Goal: Information Seeking & Learning: Find specific fact

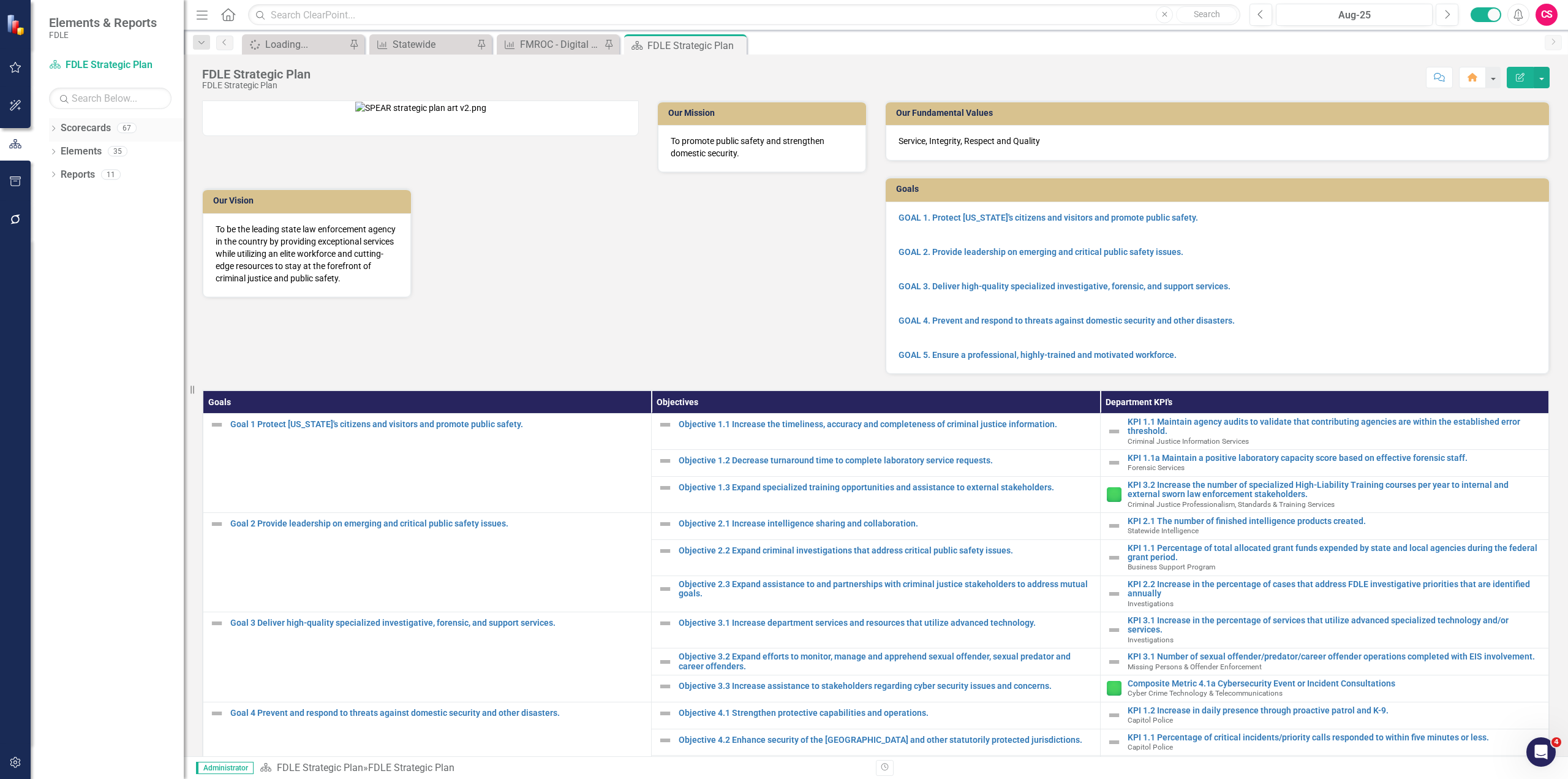
click at [54, 127] on icon "Dropdown" at bounding box center [53, 130] width 8 height 7
click at [59, 151] on icon "Dropdown" at bounding box center [59, 151] width 9 height 8
click at [71, 200] on icon "Dropdown" at bounding box center [71, 197] width 9 height 8
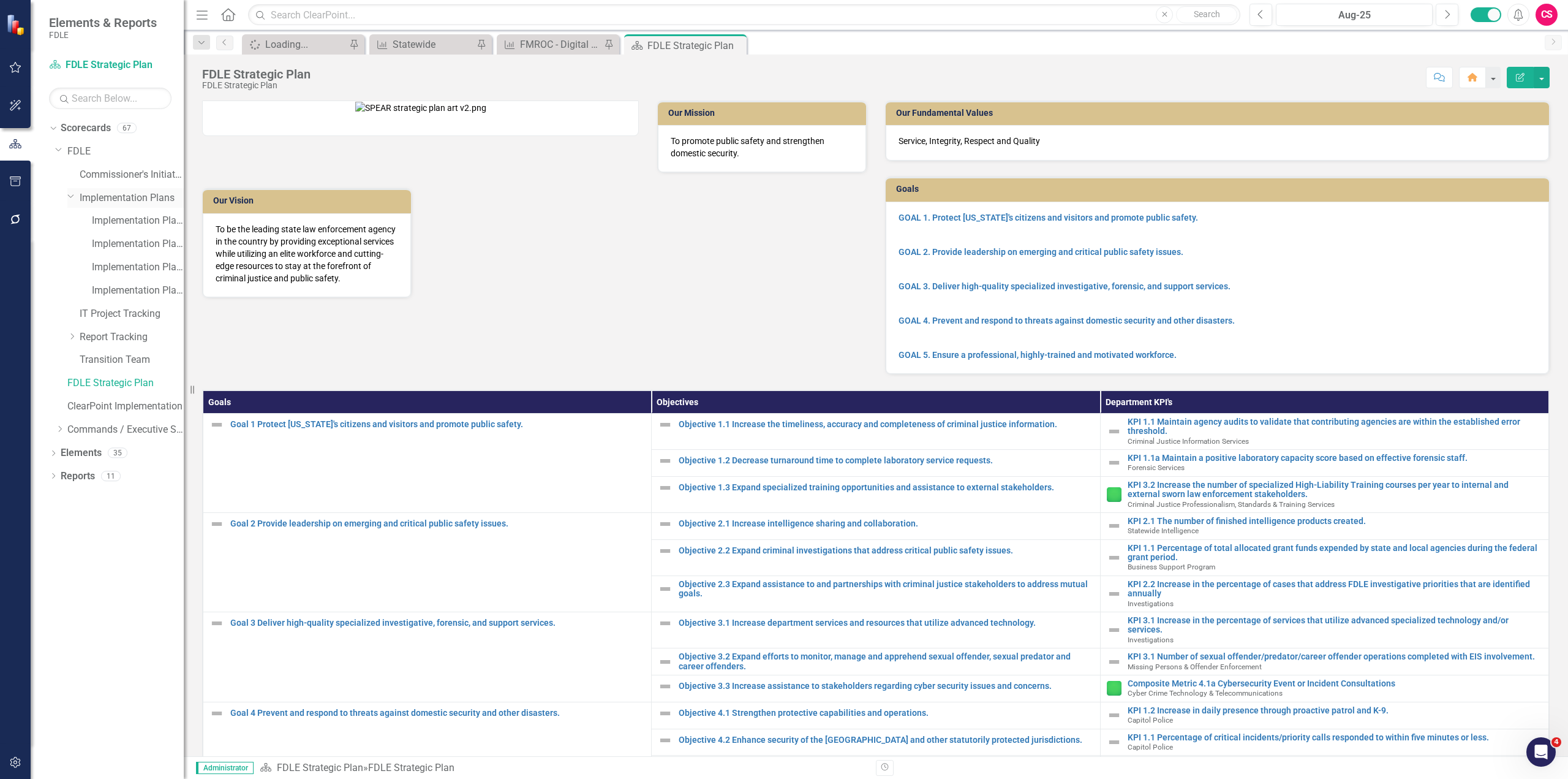
click at [71, 200] on icon "Dropdown" at bounding box center [71, 195] width 8 height 9
click at [71, 241] on icon "Dropdown" at bounding box center [71, 243] width 9 height 8
click at [71, 241] on icon "Dropdown" at bounding box center [71, 241] width 8 height 9
click at [70, 199] on icon "Dropdown" at bounding box center [71, 197] width 9 height 8
click at [74, 330] on div "Dropdown Report Tracking" at bounding box center [125, 337] width 116 height 20
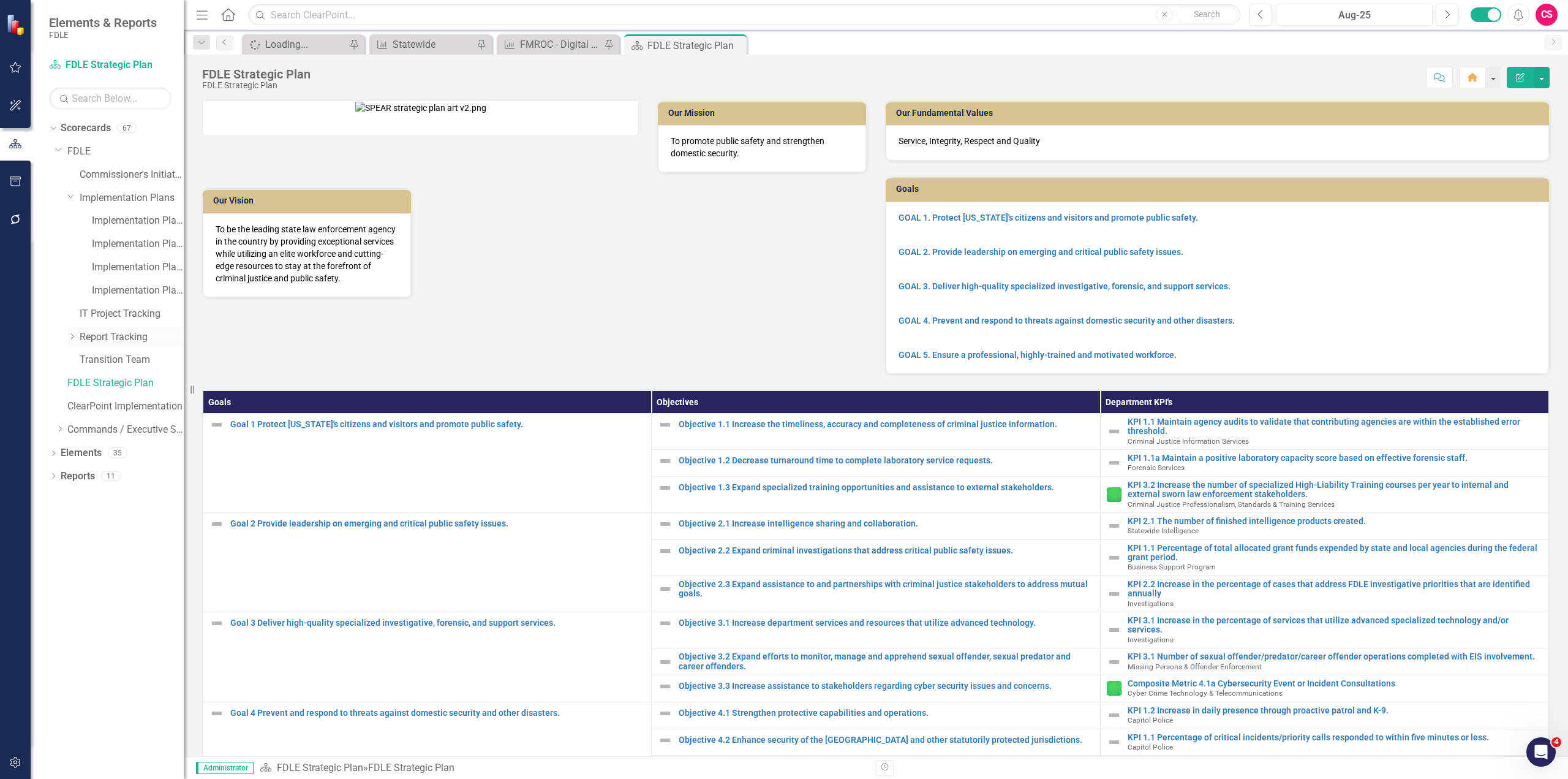
click at [69, 340] on icon "Dropdown" at bounding box center [71, 336] width 9 height 8
click at [59, 501] on icon "Dropdown" at bounding box center [59, 498] width 9 height 8
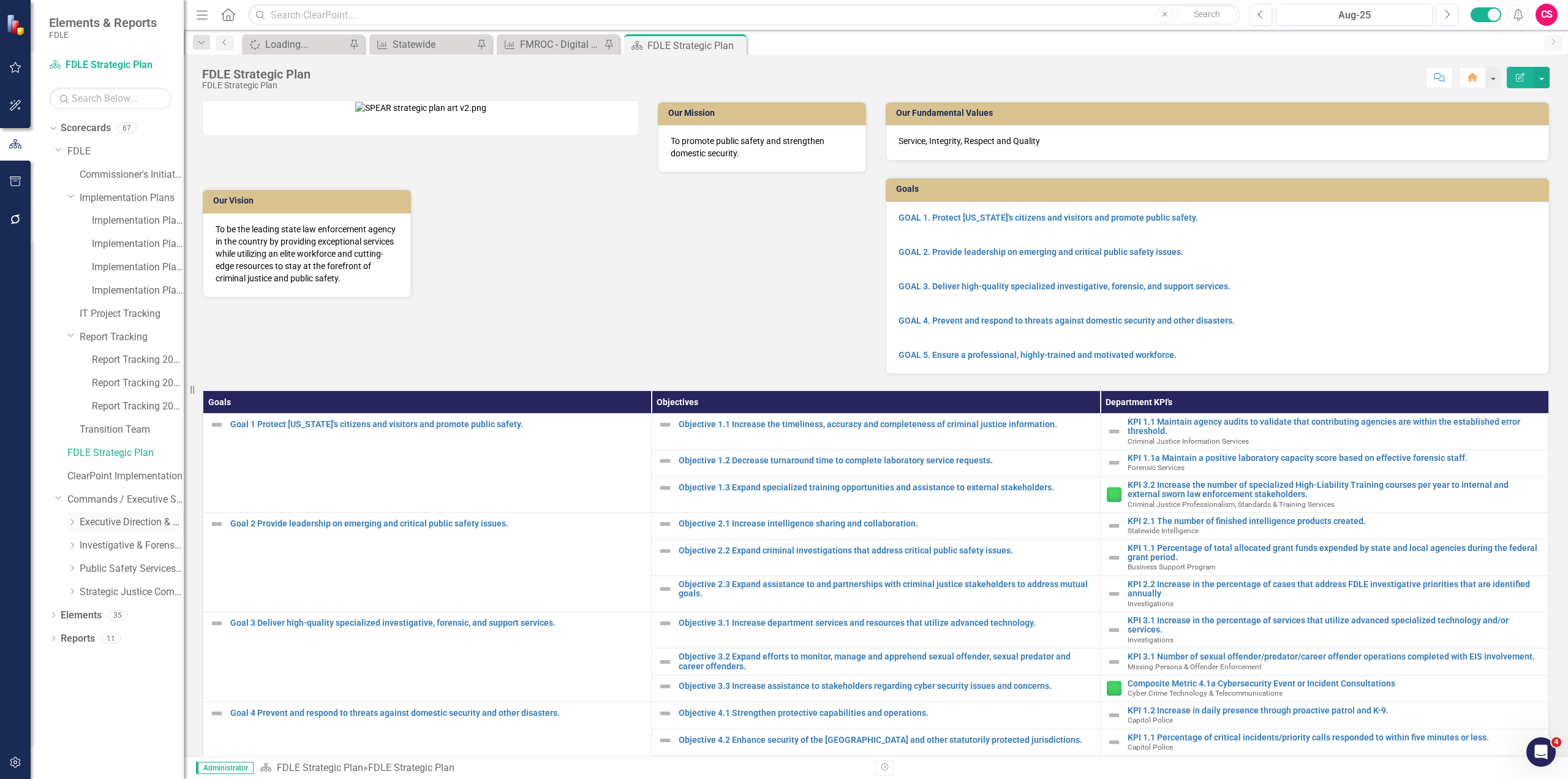
click at [70, 521] on icon "Dropdown" at bounding box center [71, 522] width 9 height 8
click at [70, 594] on icon "Dropdown" at bounding box center [71, 591] width 9 height 8
click at [71, 663] on icon "Dropdown" at bounding box center [71, 661] width 9 height 8
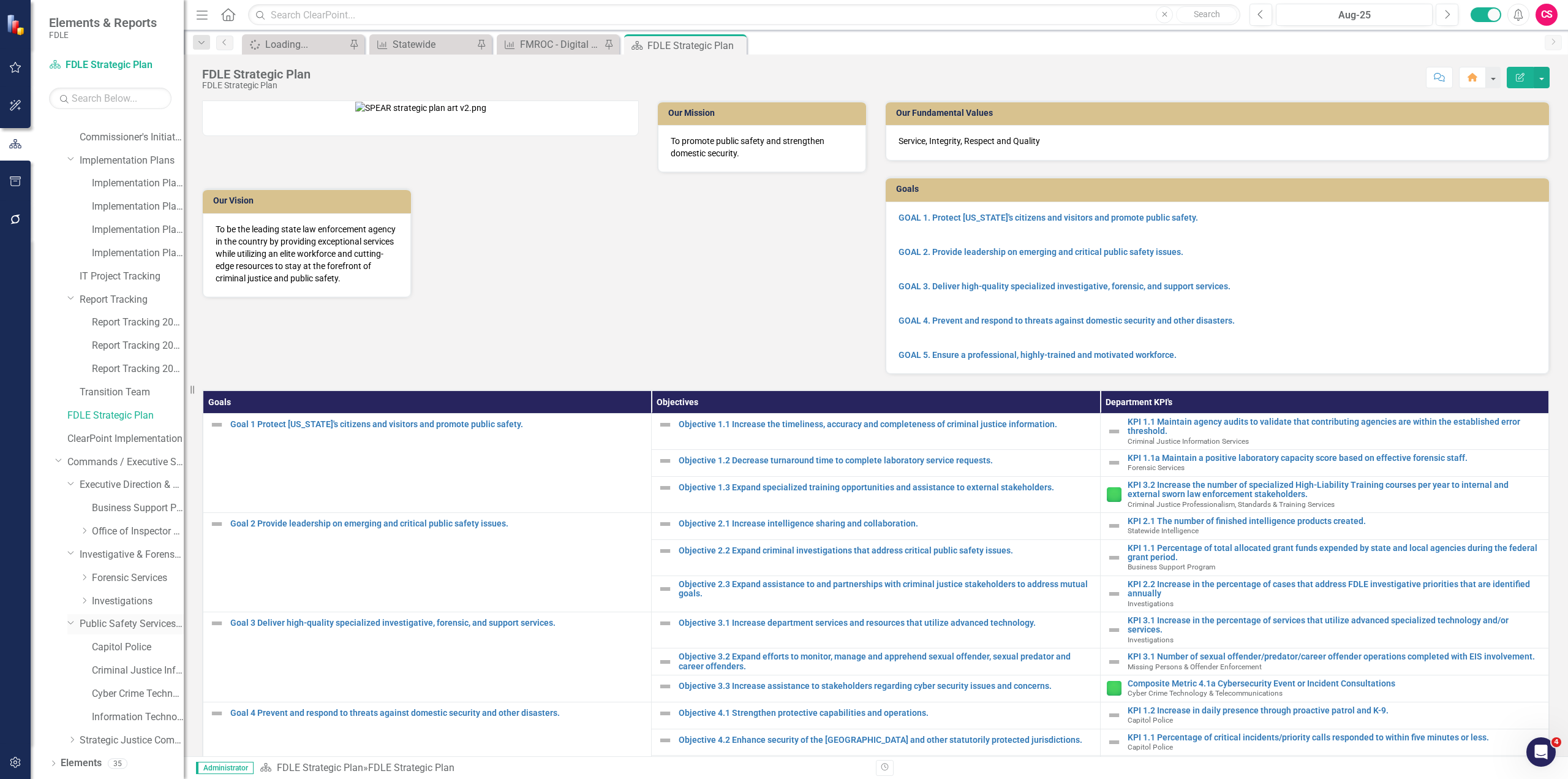
scroll to position [58, 0]
click at [71, 718] on icon "Dropdown" at bounding box center [71, 718] width 9 height 8
click at [86, 672] on icon at bounding box center [85, 672] width 3 height 6
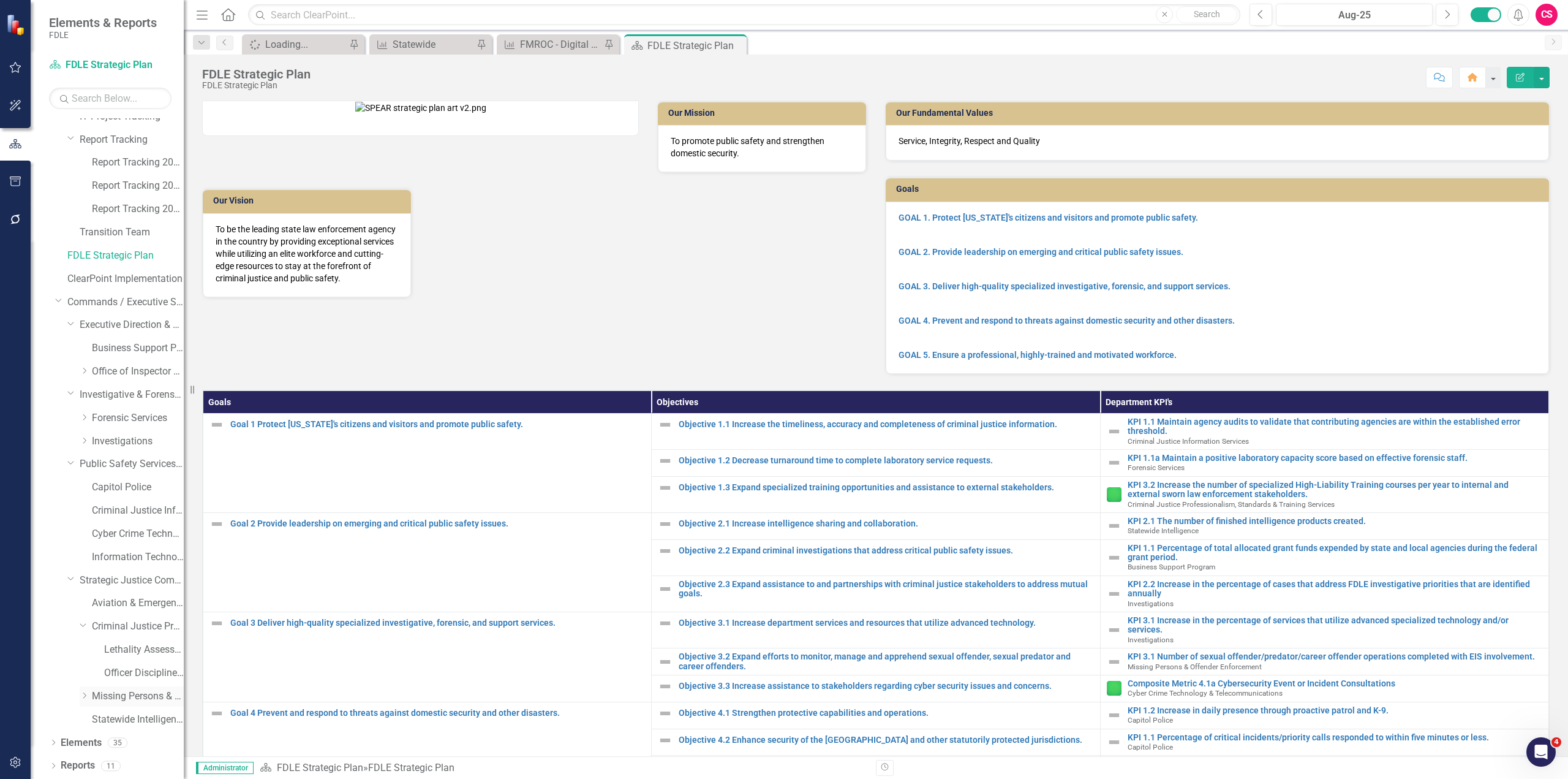
click at [82, 698] on icon "Dropdown" at bounding box center [84, 695] width 9 height 8
click at [84, 442] on icon "Dropdown" at bounding box center [84, 440] width 9 height 8
click at [85, 419] on icon "Dropdown" at bounding box center [84, 417] width 9 height 8
click at [84, 373] on icon "Dropdown" at bounding box center [84, 371] width 9 height 8
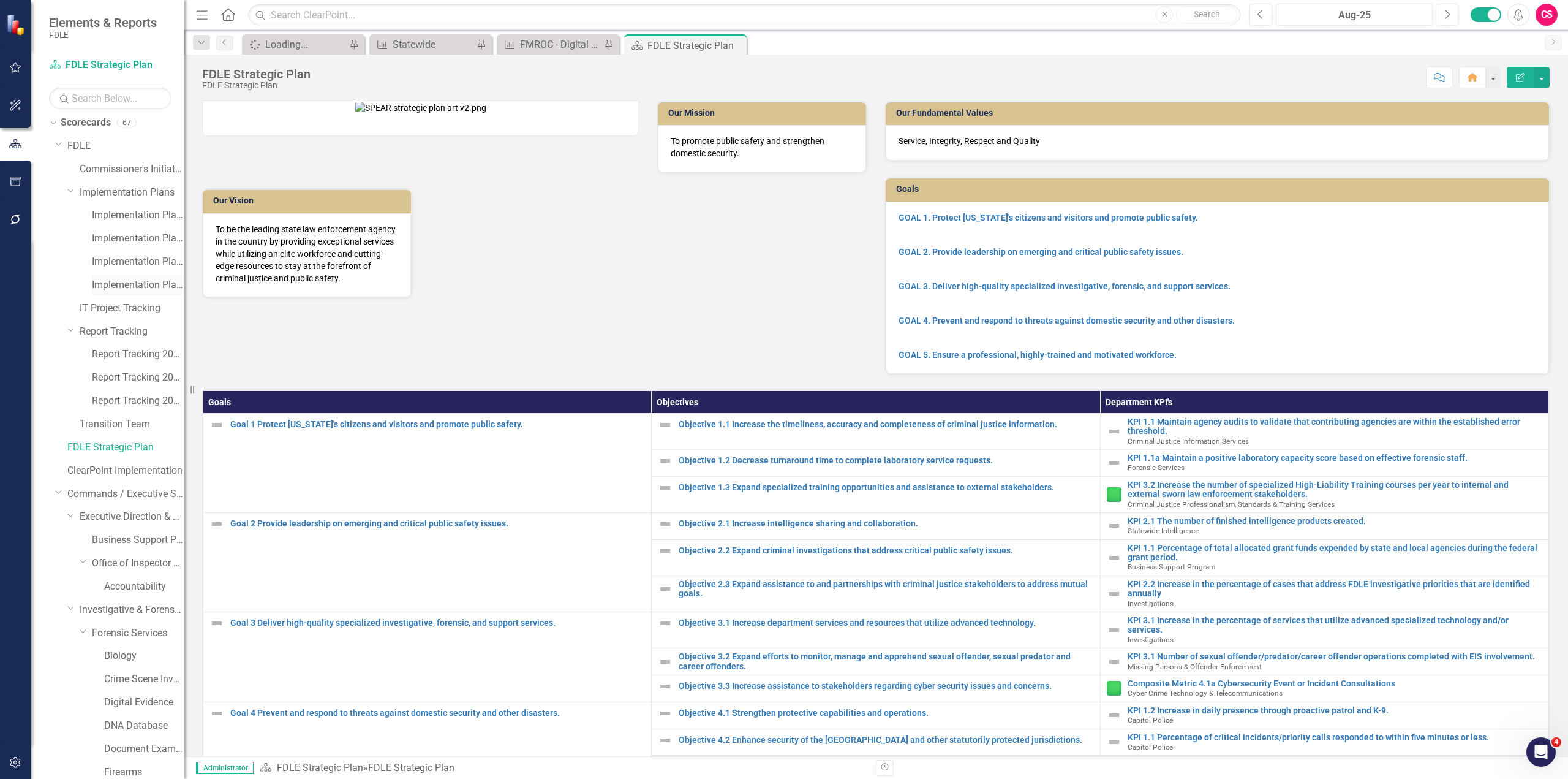
scroll to position [0, 0]
click at [121, 102] on input "text" at bounding box center [110, 98] width 122 height 21
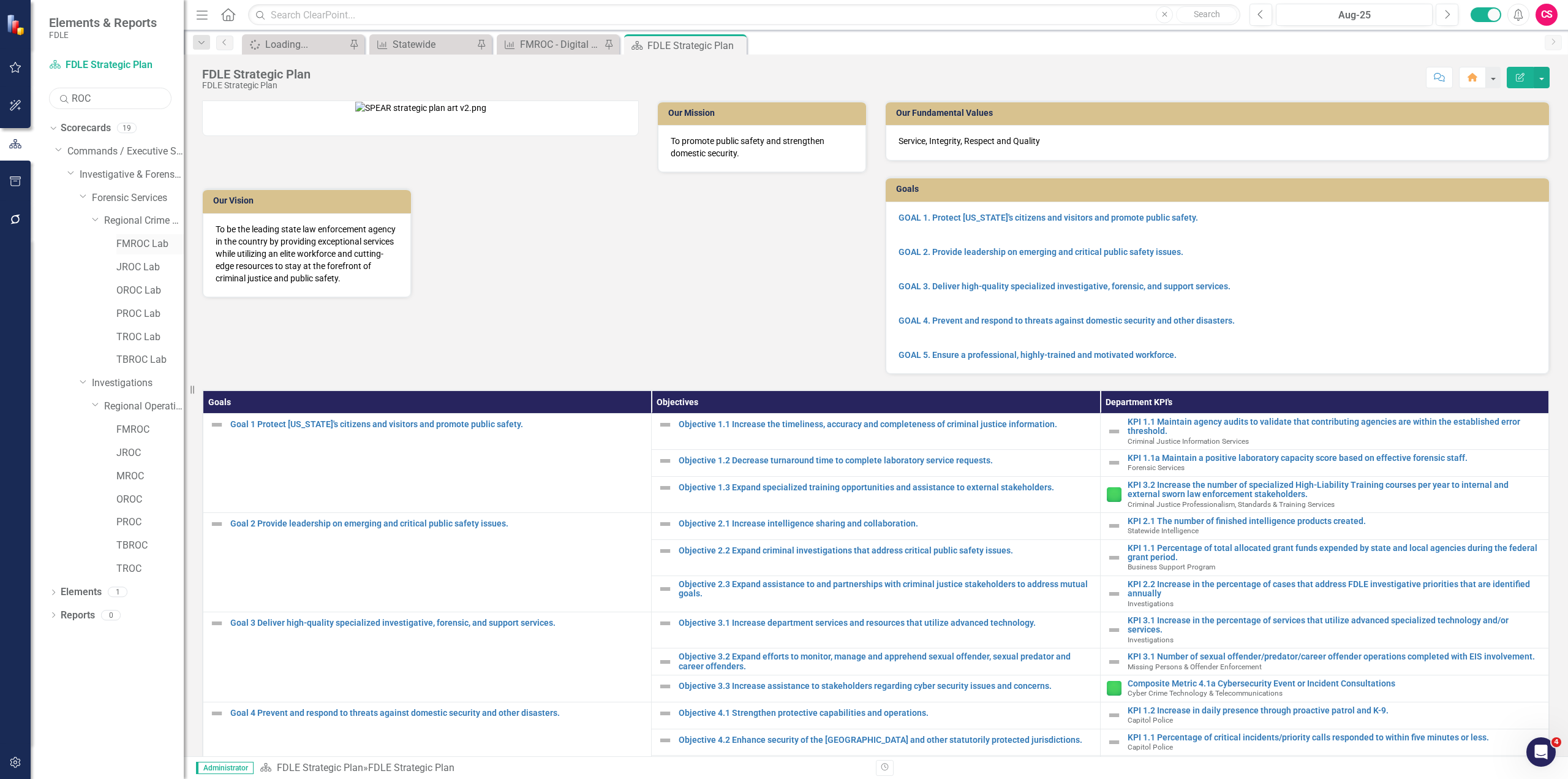
type input "ROC"
click at [141, 244] on link "FMROC Lab" at bounding box center [150, 244] width 67 height 14
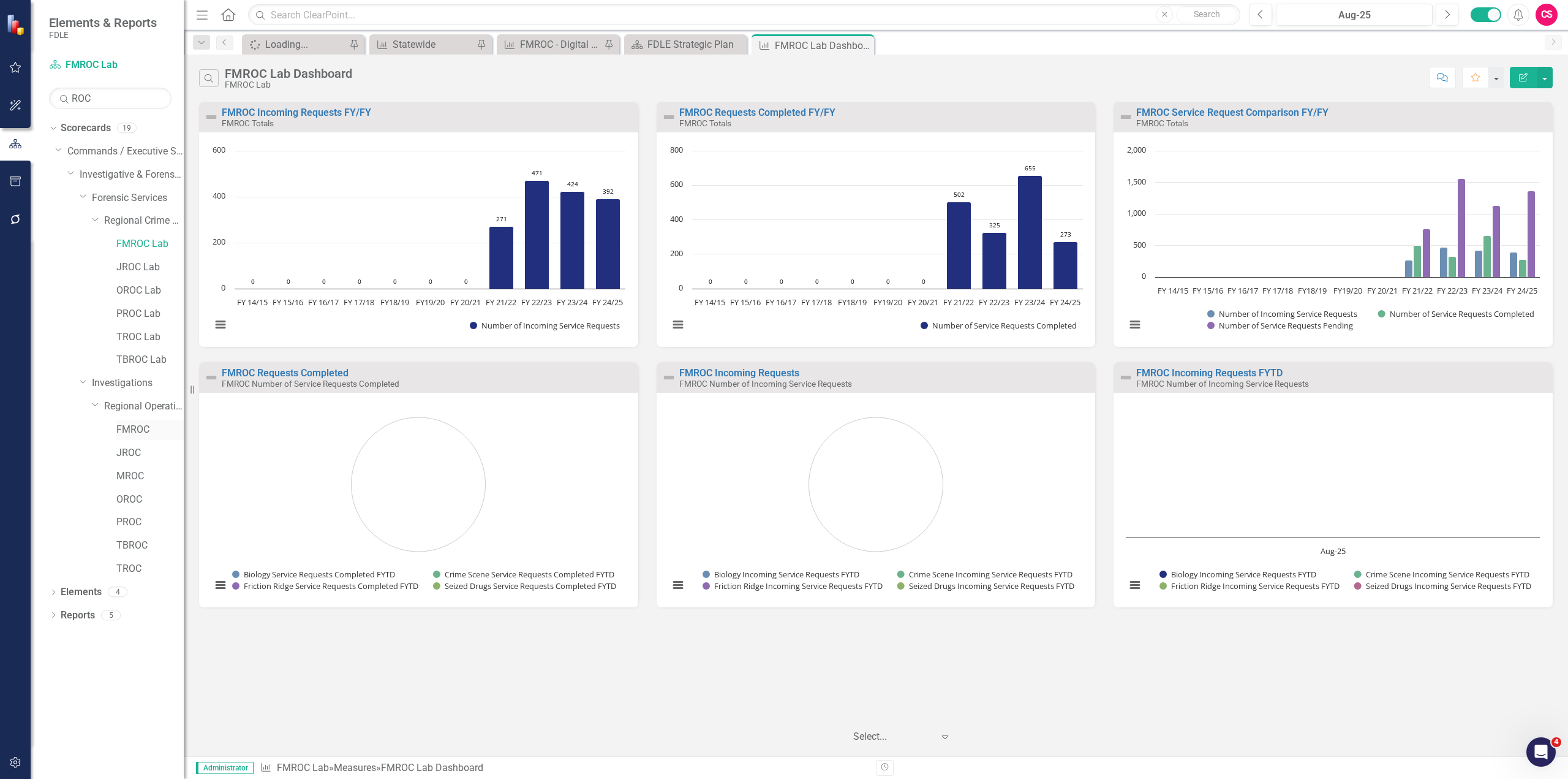
click at [135, 432] on link "FMROC" at bounding box center [150, 430] width 67 height 14
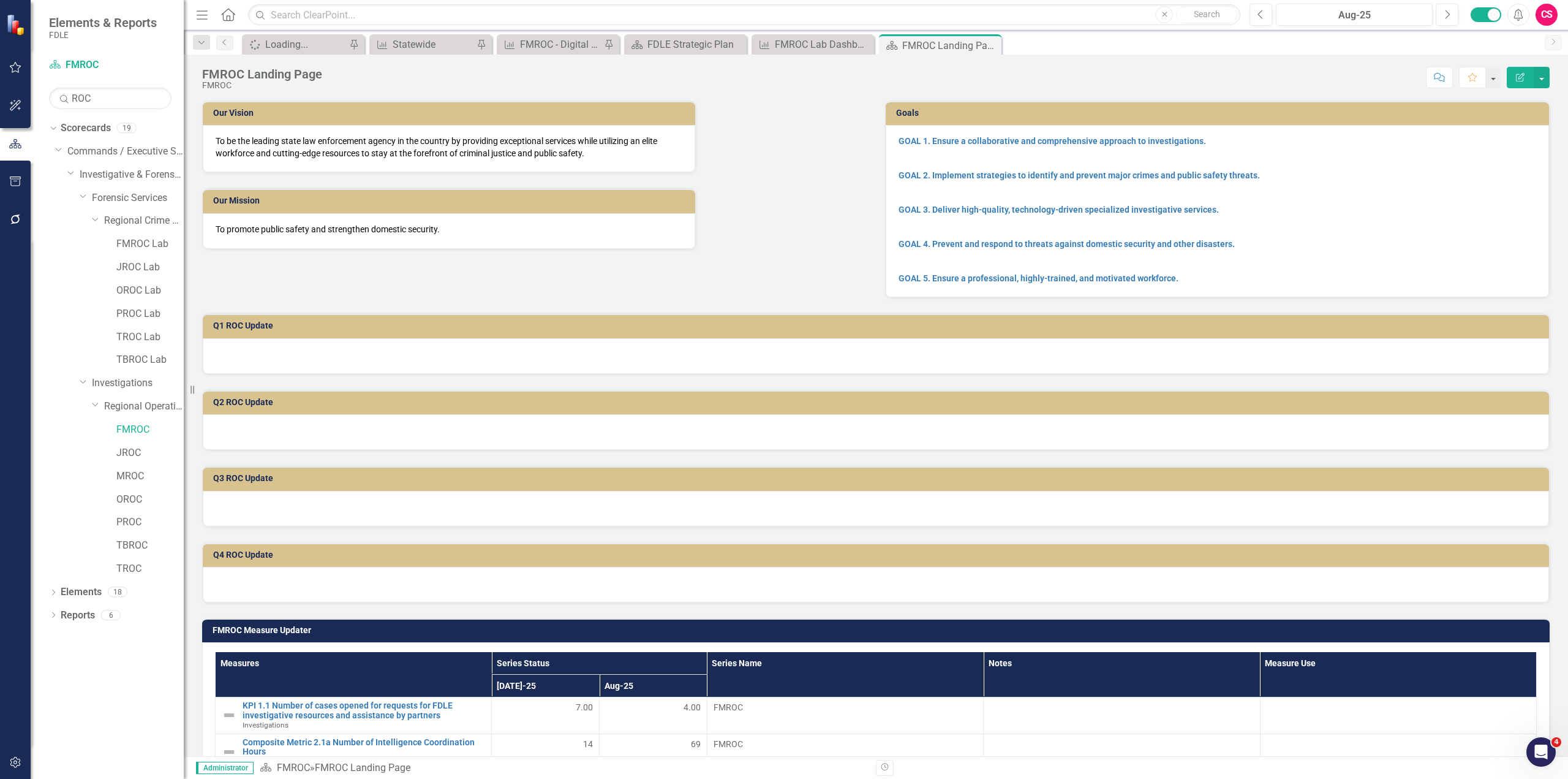
click at [673, 273] on div "Our Vision To be the leading state law enforcement agency in the country by pro…" at bounding box center [875, 191] width 1365 height 212
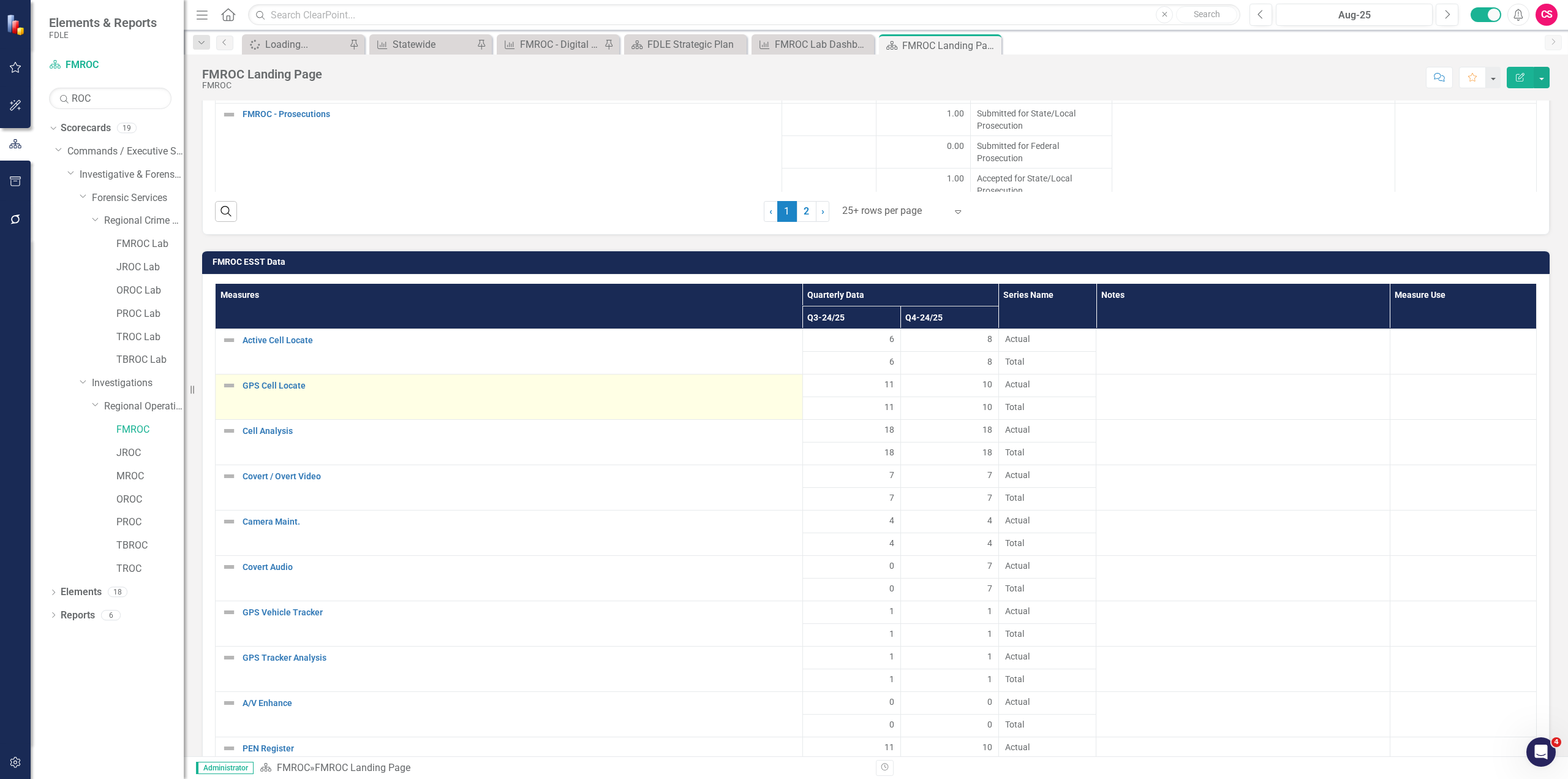
scroll to position [1784, 0]
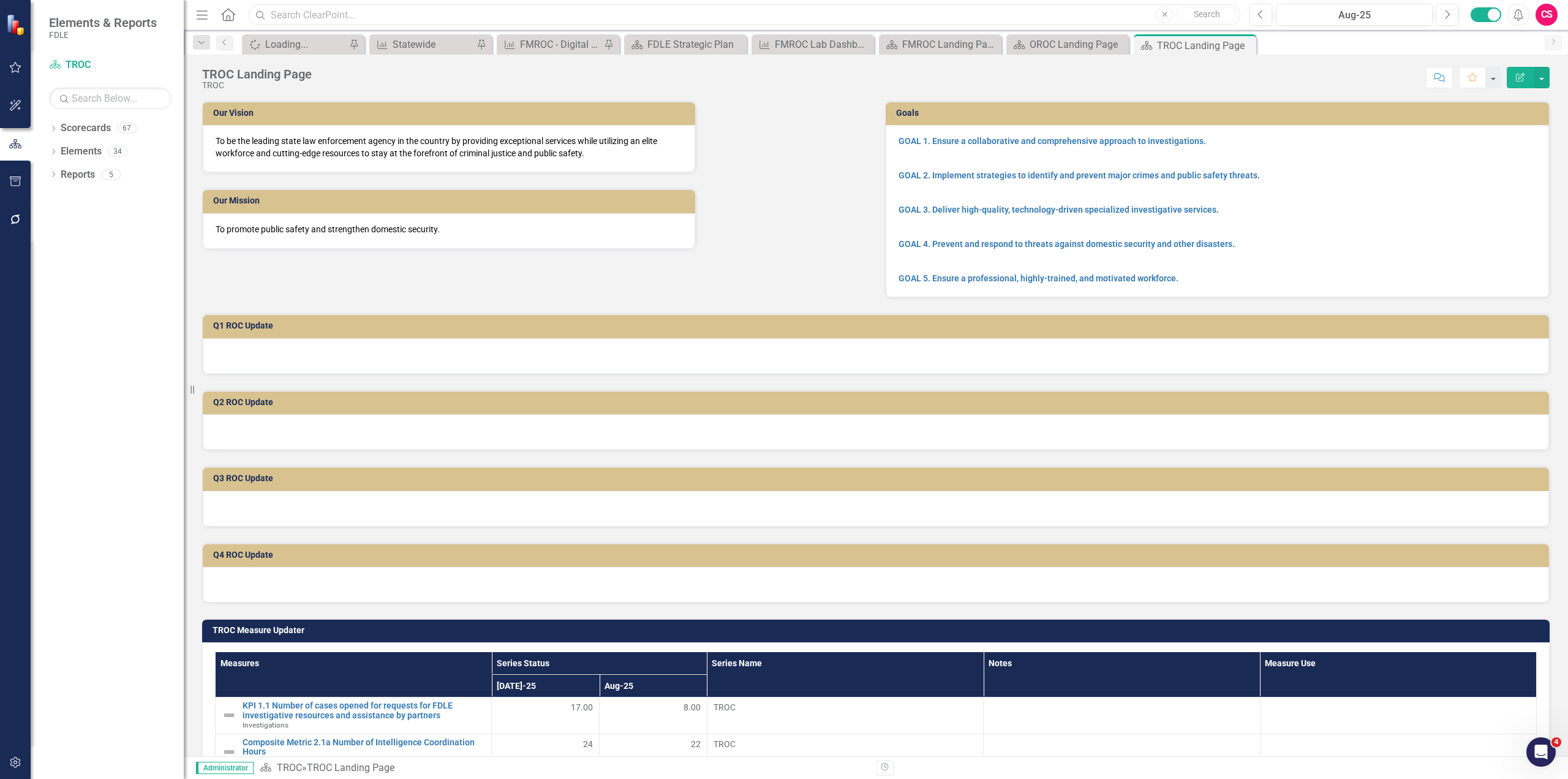
click at [686, 17] on input "text" at bounding box center [744, 14] width 992 height 21
type input "1983252"
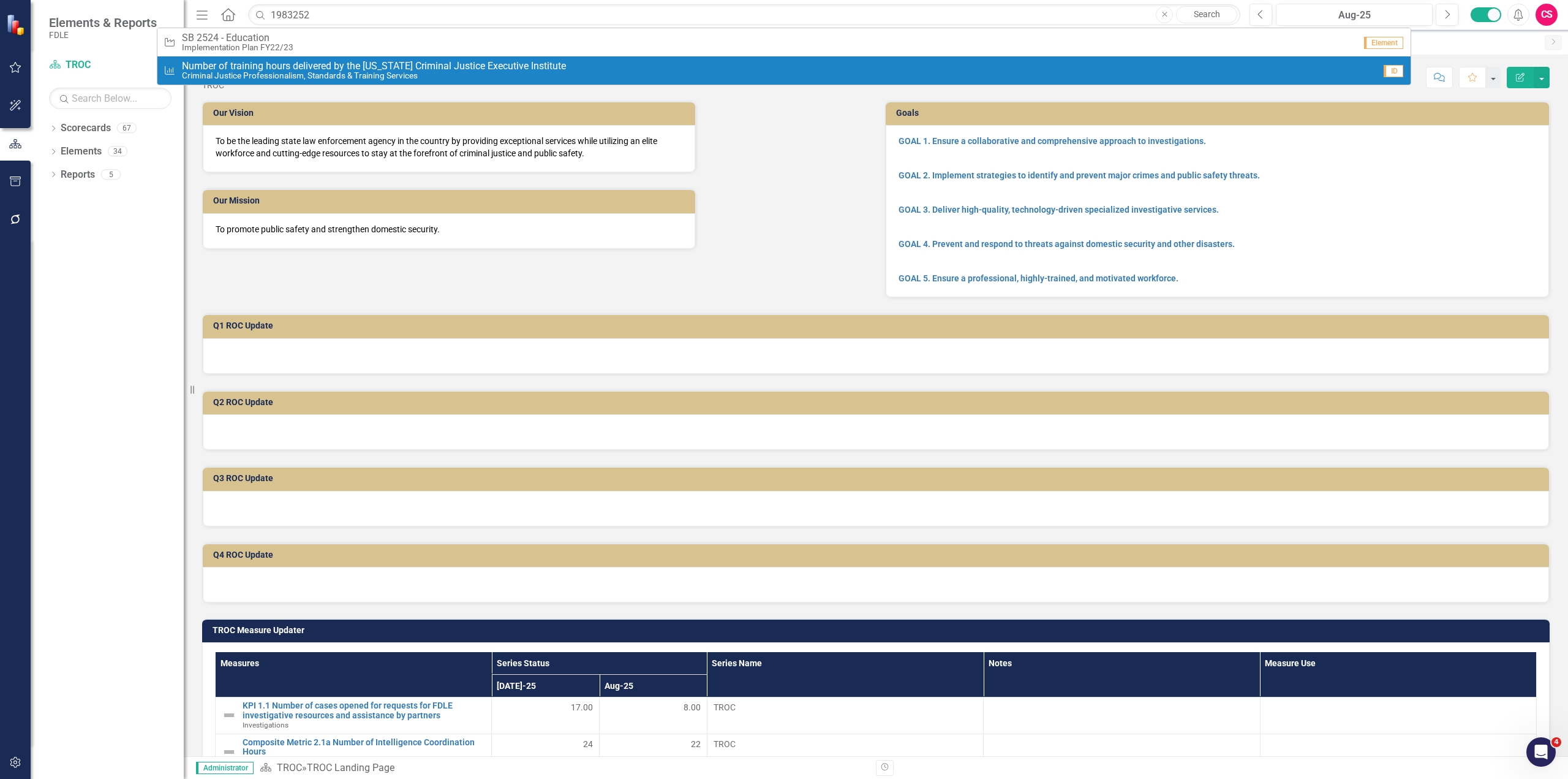
click at [262, 70] on span "Number of training hours delivered by the [US_STATE] Criminal Justice Executive…" at bounding box center [374, 66] width 384 height 11
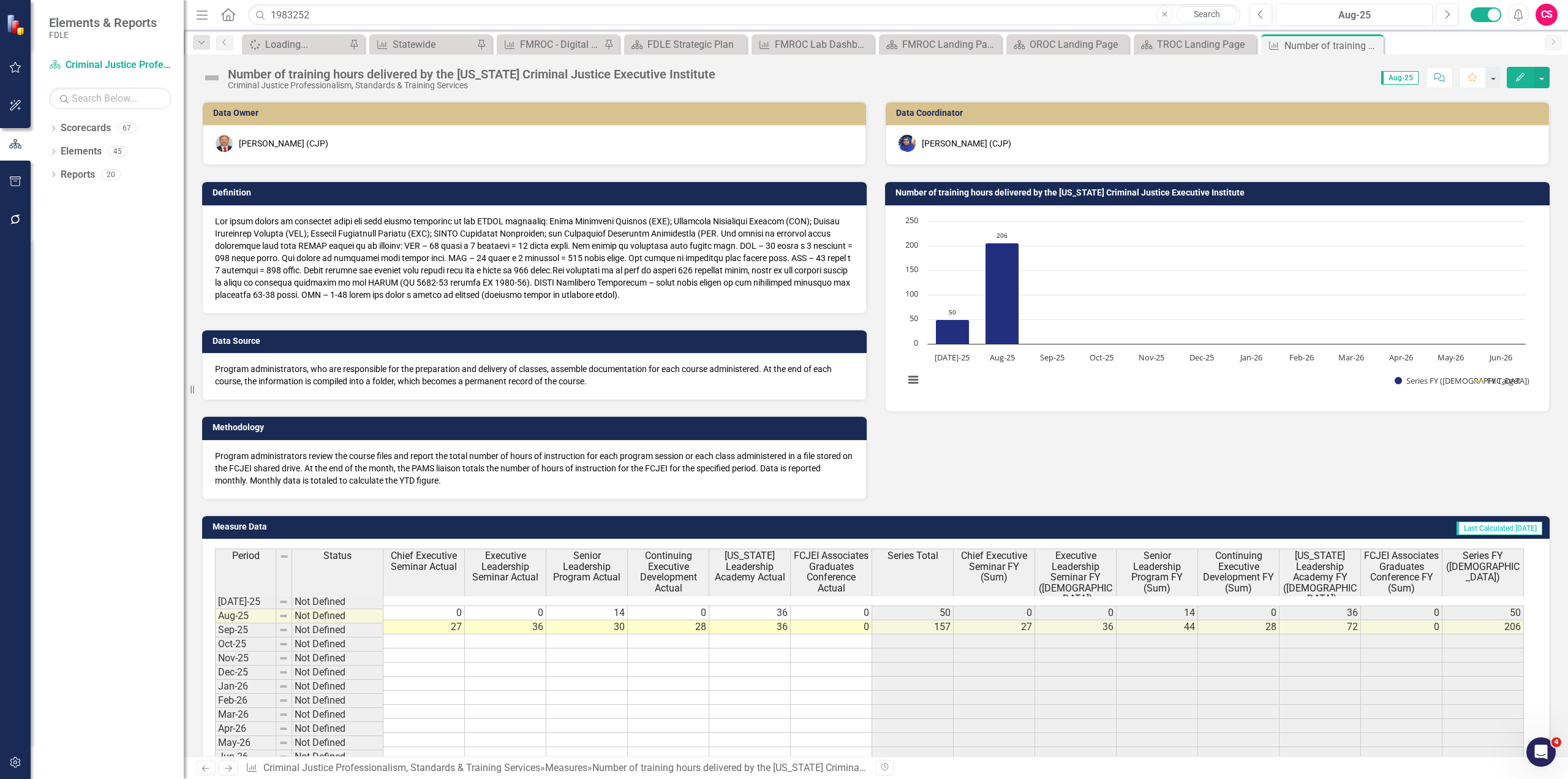
click at [1513, 74] on button "Edit" at bounding box center [1519, 77] width 27 height 21
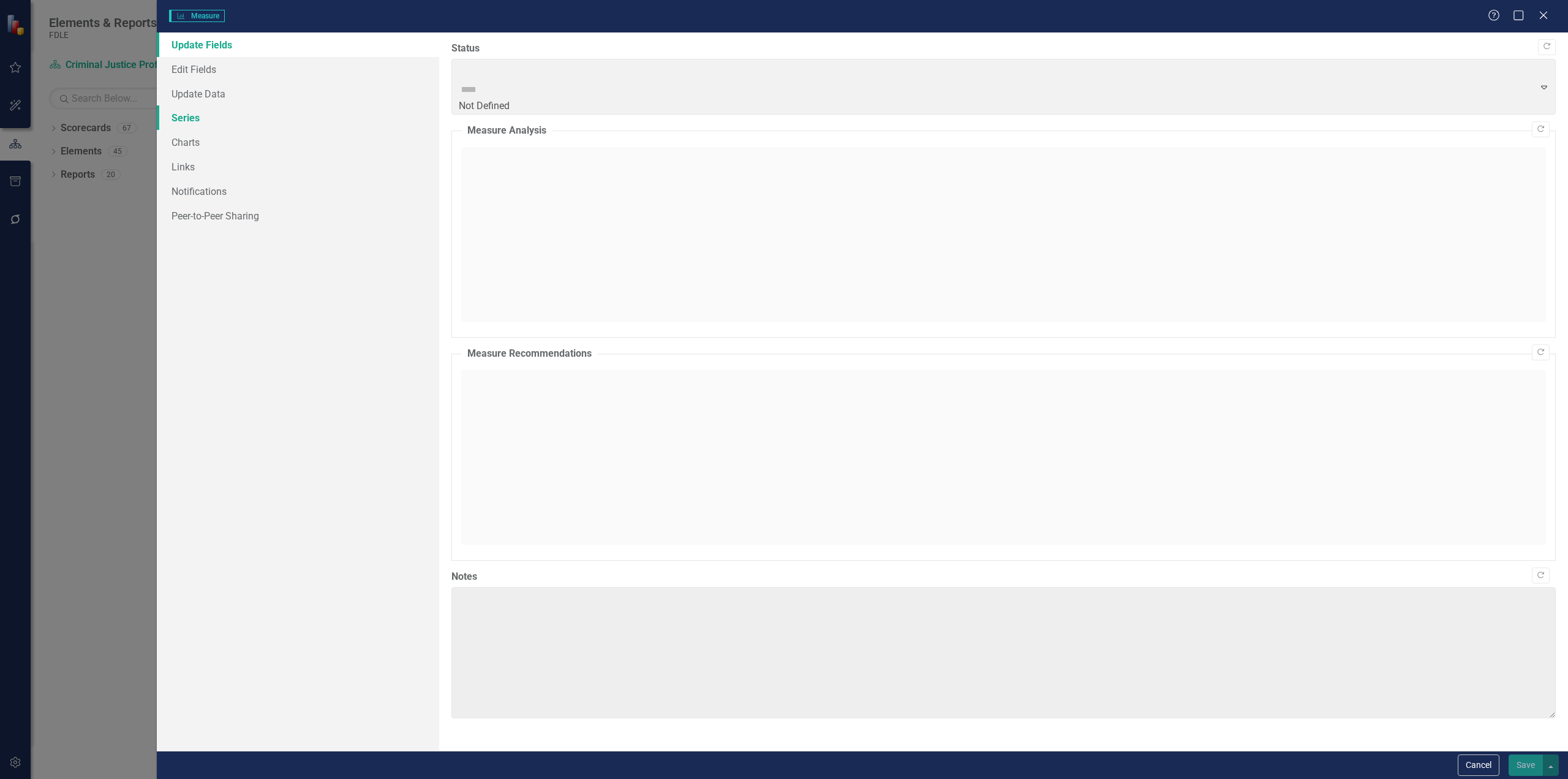
click at [213, 121] on link "Series" at bounding box center [298, 118] width 282 height 25
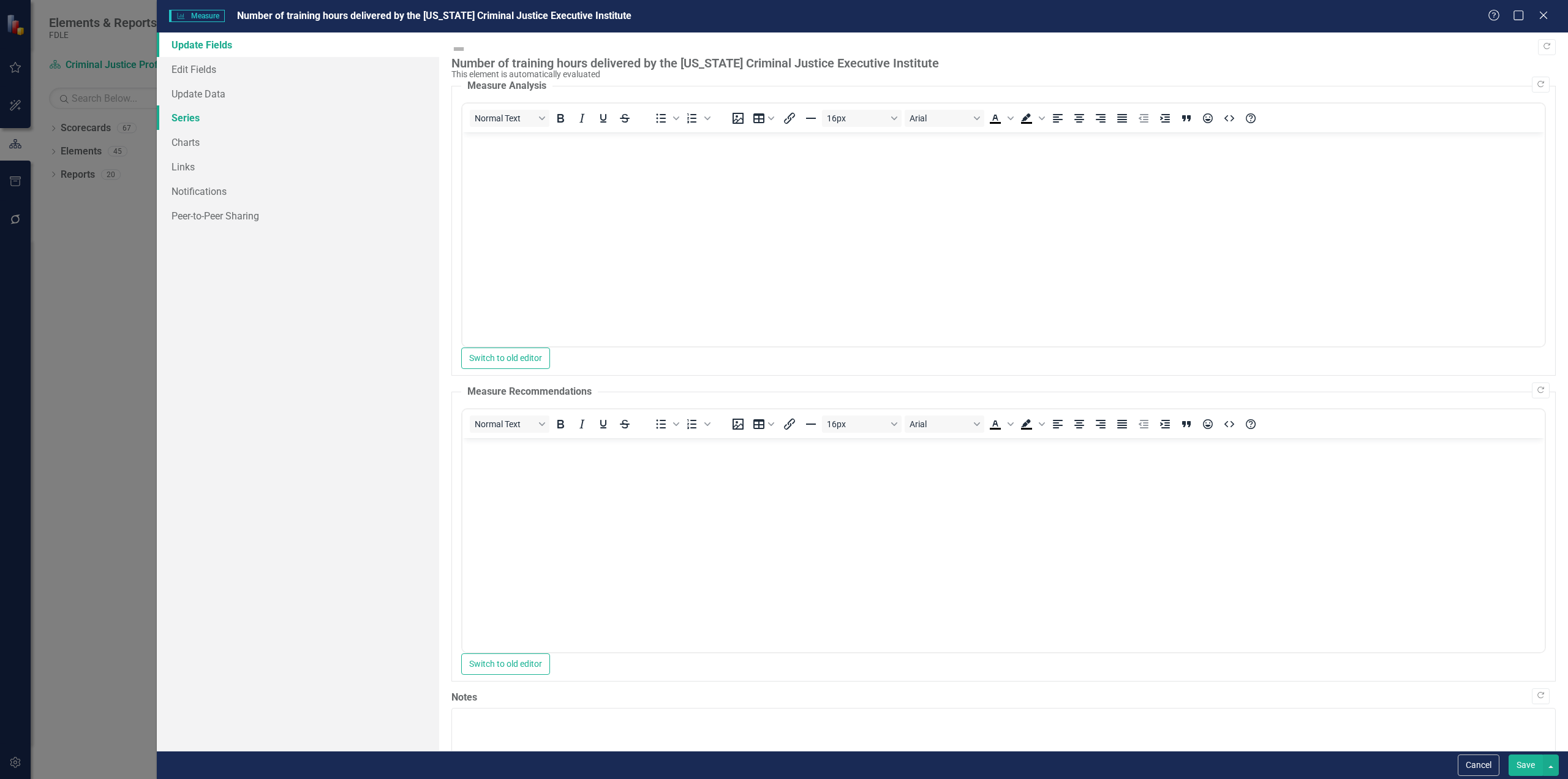
click at [213, 121] on link "Series" at bounding box center [298, 118] width 282 height 25
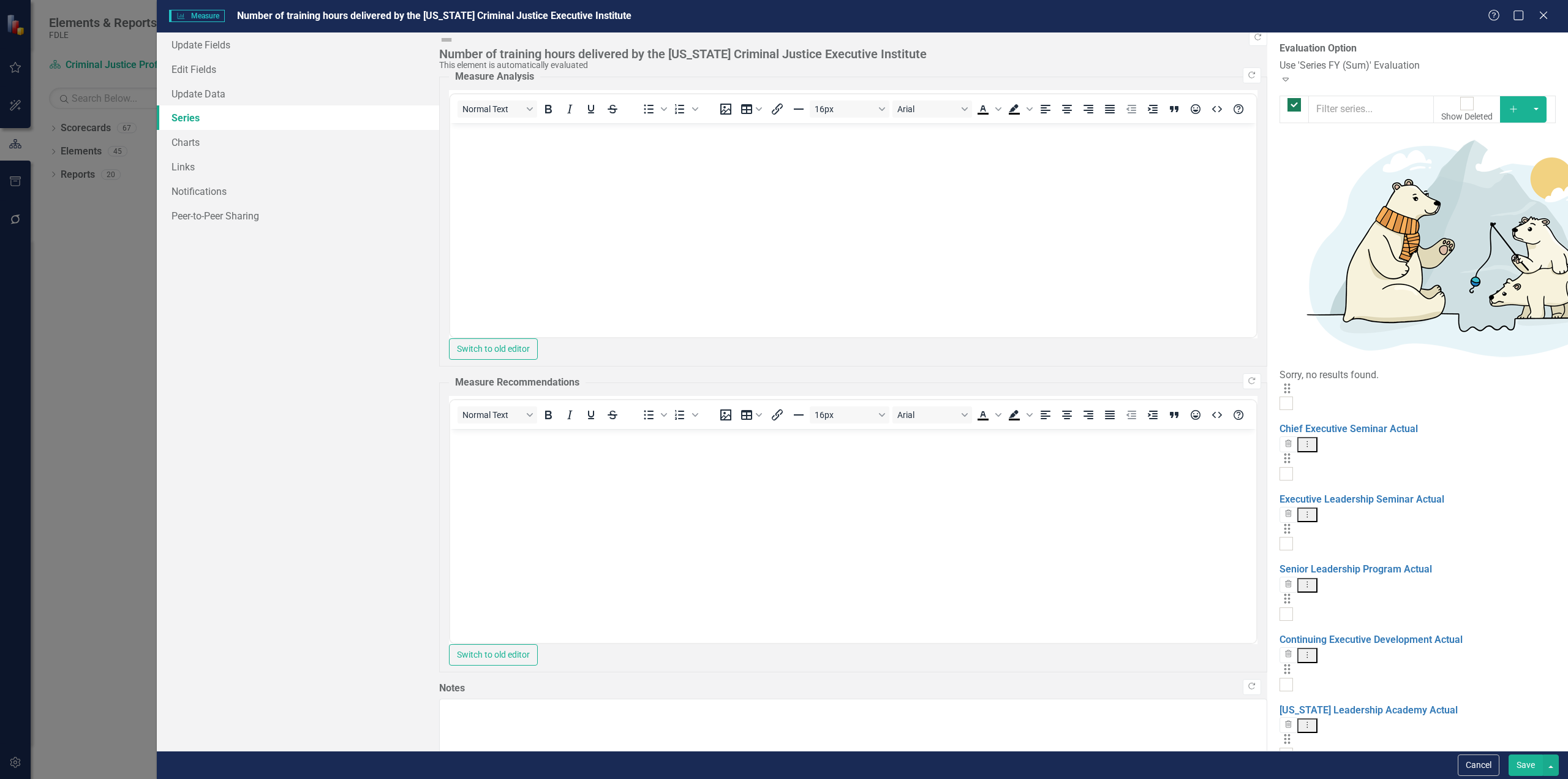
checkbox input "false"
click at [1477, 765] on button "Cancel" at bounding box center [1478, 765] width 42 height 21
